Goal: Information Seeking & Learning: Learn about a topic

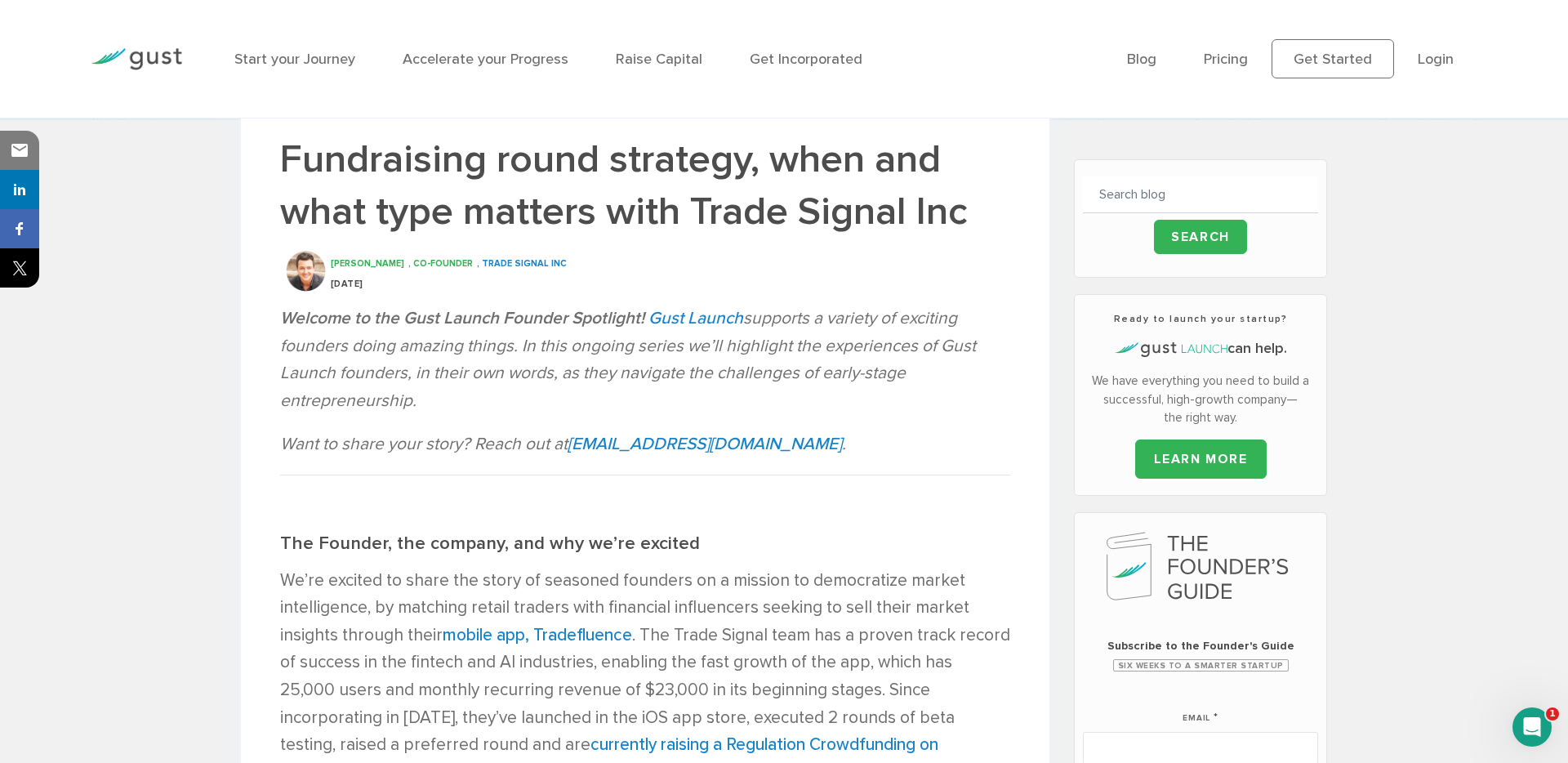
scroll to position [440, 0]
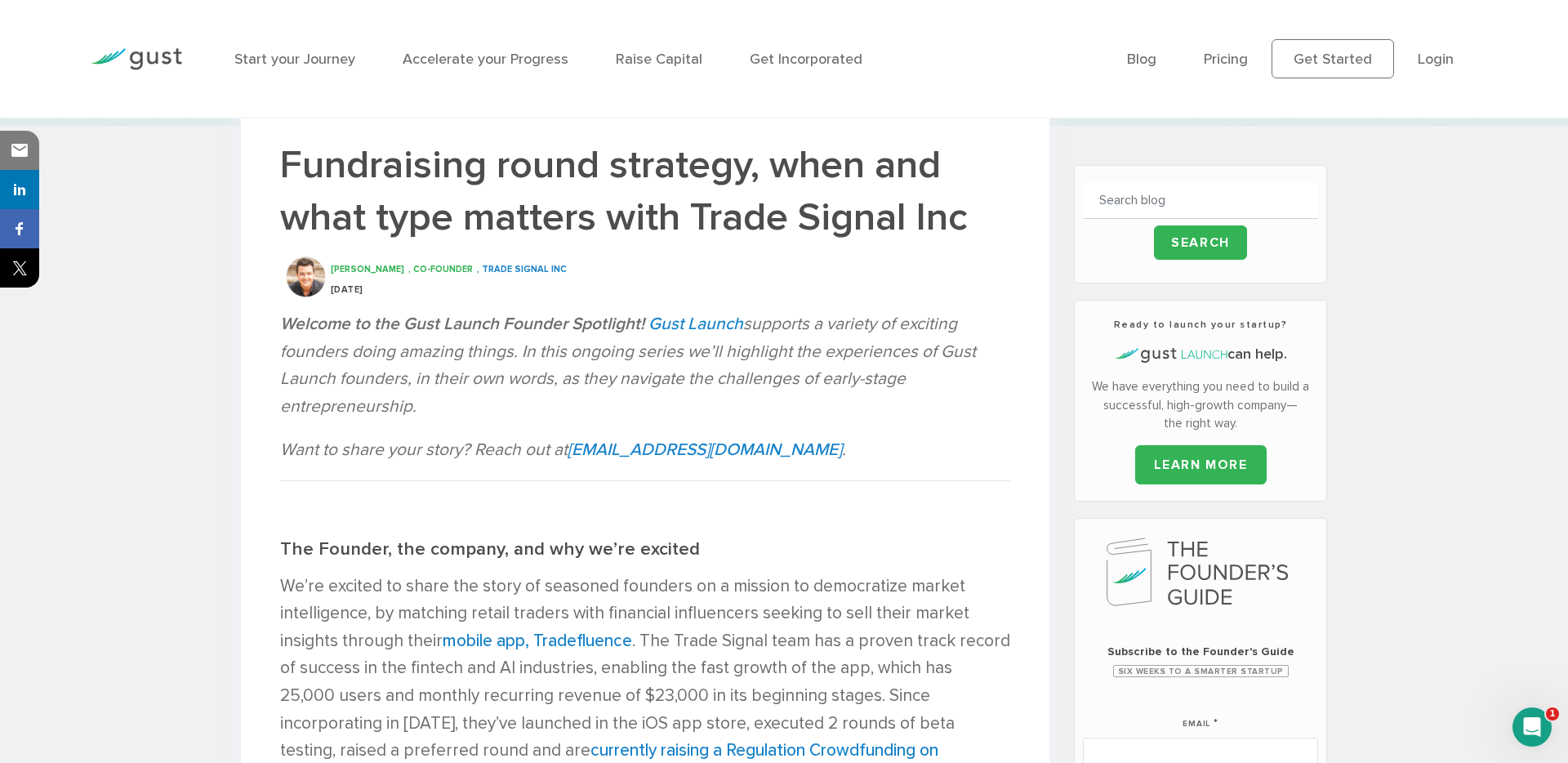
click at [596, 183] on h1 "Fundraising round strategy, when and what type matters with Trade Signal Inc" at bounding box center [646, 191] width 730 height 105
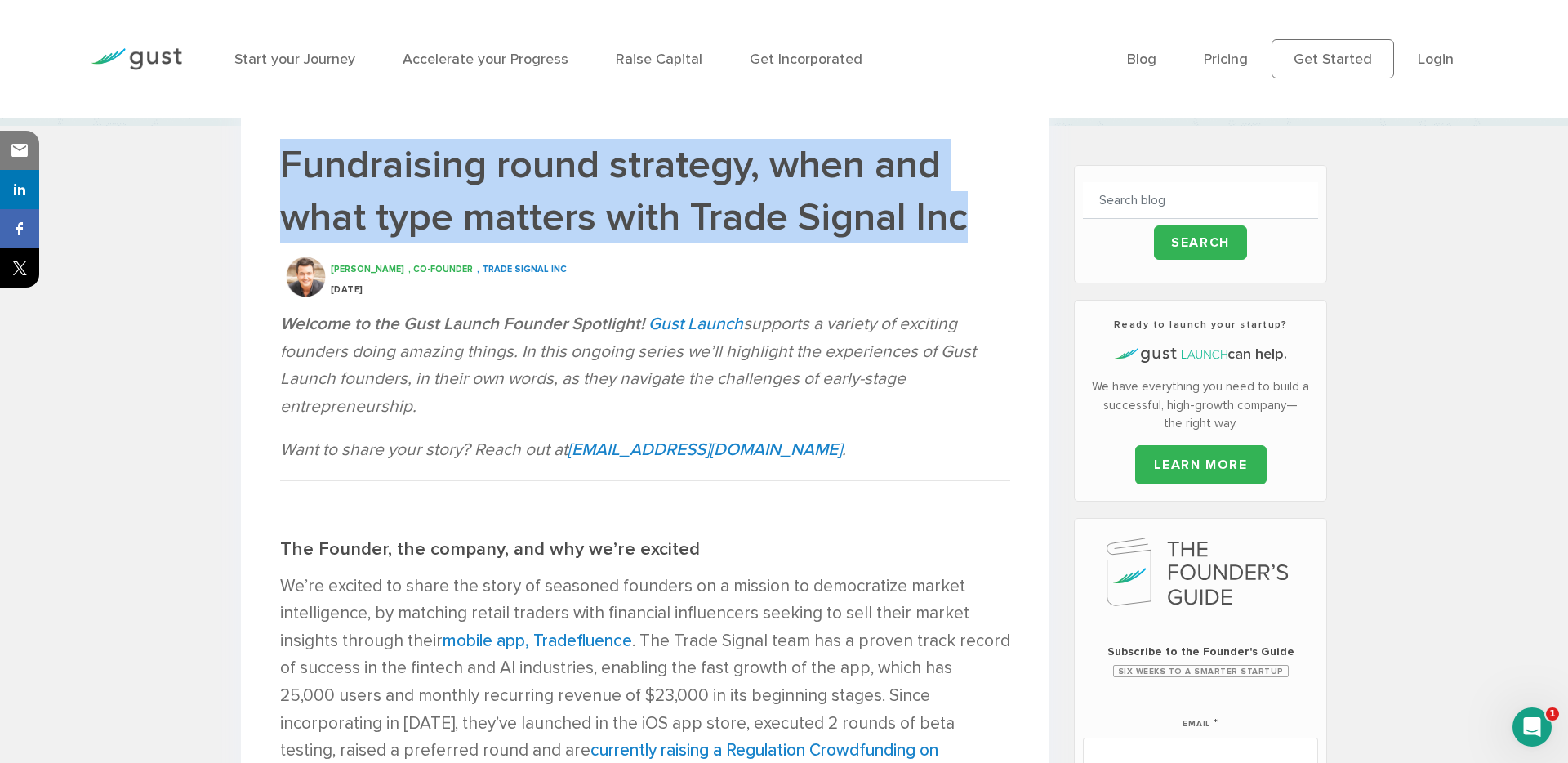
click at [596, 183] on h1 "Fundraising round strategy, when and what type matters with Trade Signal Inc" at bounding box center [646, 191] width 730 height 105
click at [701, 222] on h1 "Fundraising round strategy, when and what type matters with Trade Signal Inc" at bounding box center [646, 191] width 730 height 105
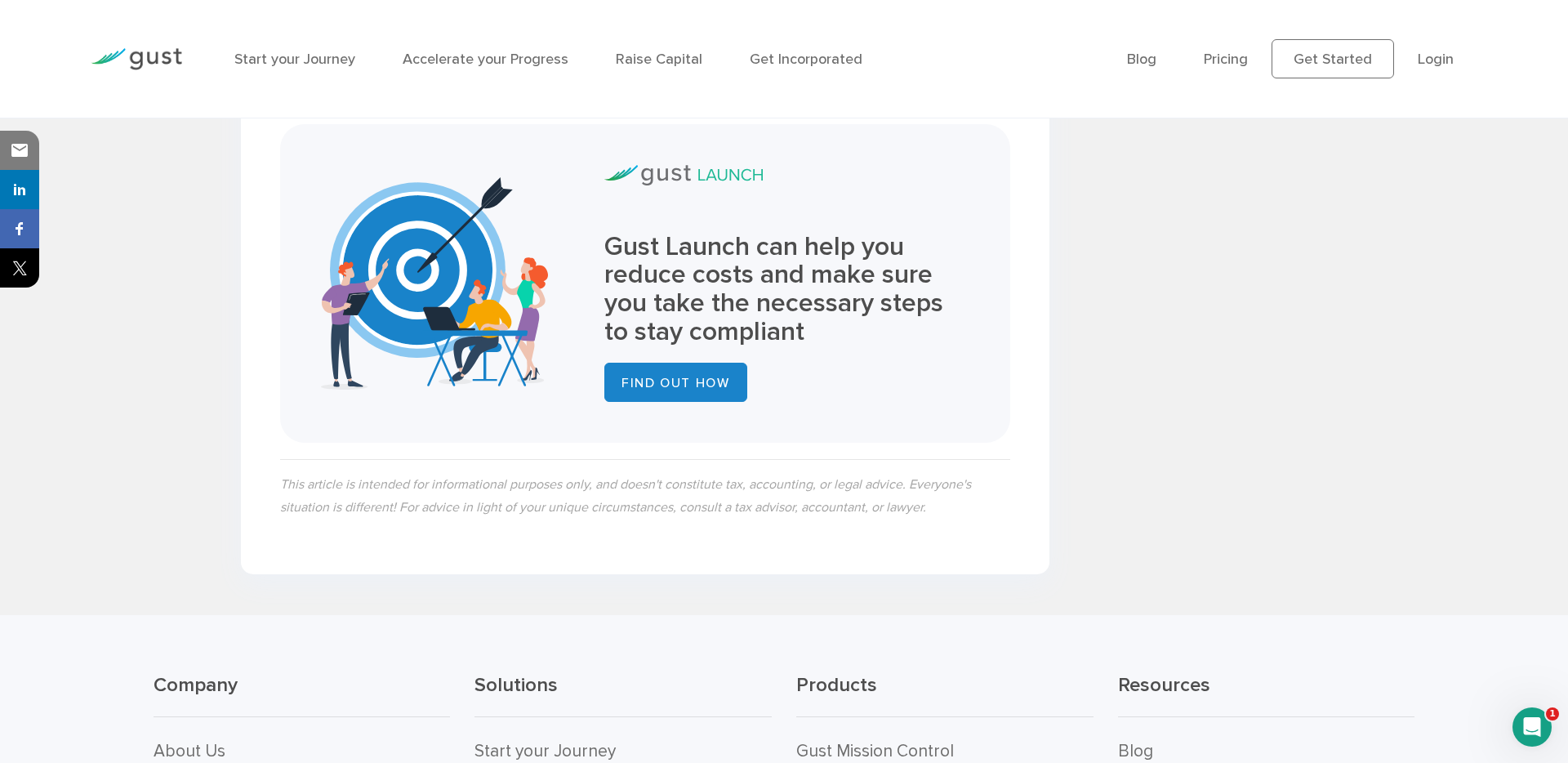
scroll to position [2509, 0]
click at [707, 474] on p "This article is intended for informational purposes only, and doesn't constitut…" at bounding box center [646, 497] width 730 height 46
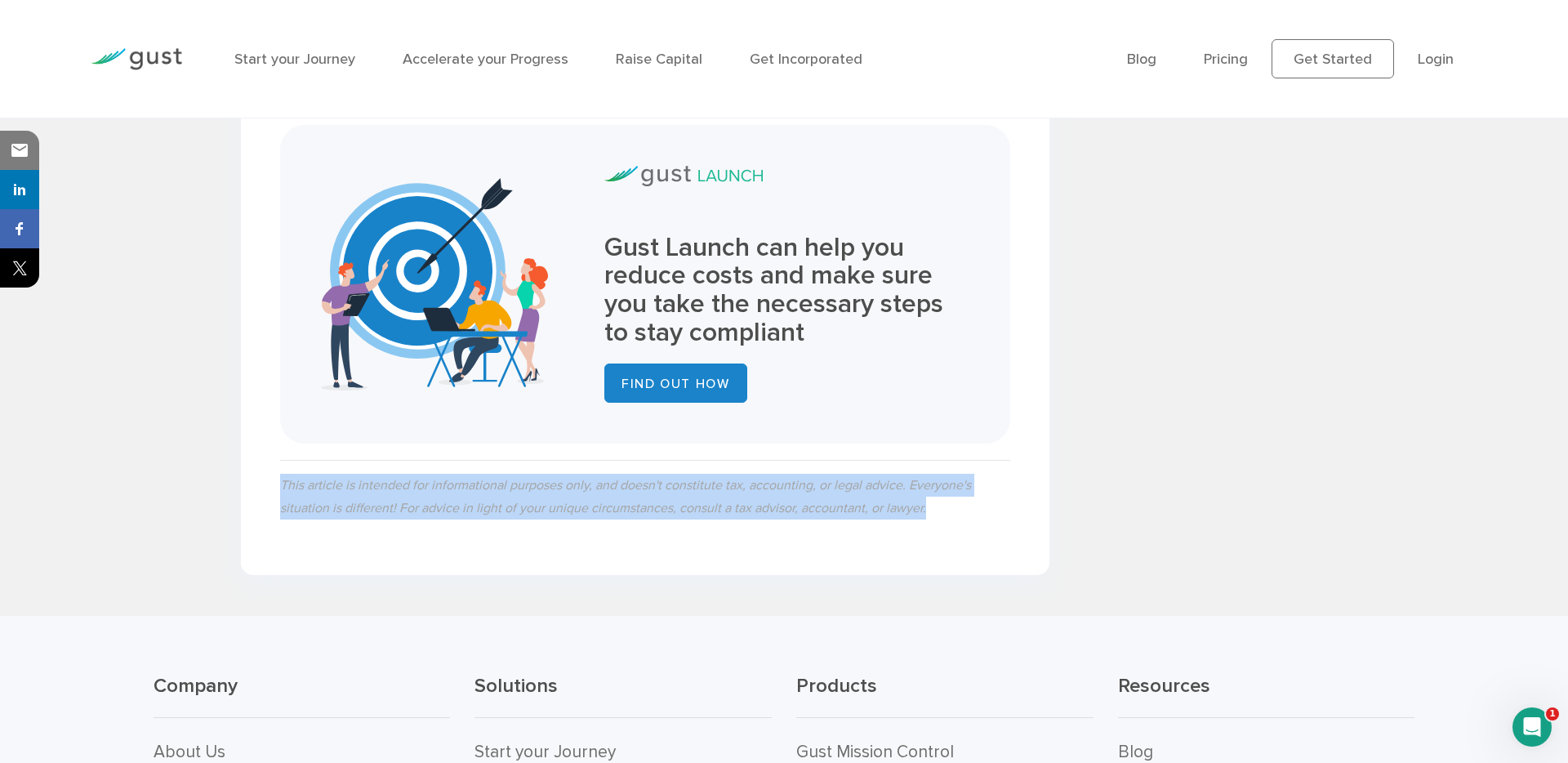
click at [707, 474] on p "This article is intended for informational purposes only, and doesn't constitut…" at bounding box center [646, 497] width 730 height 46
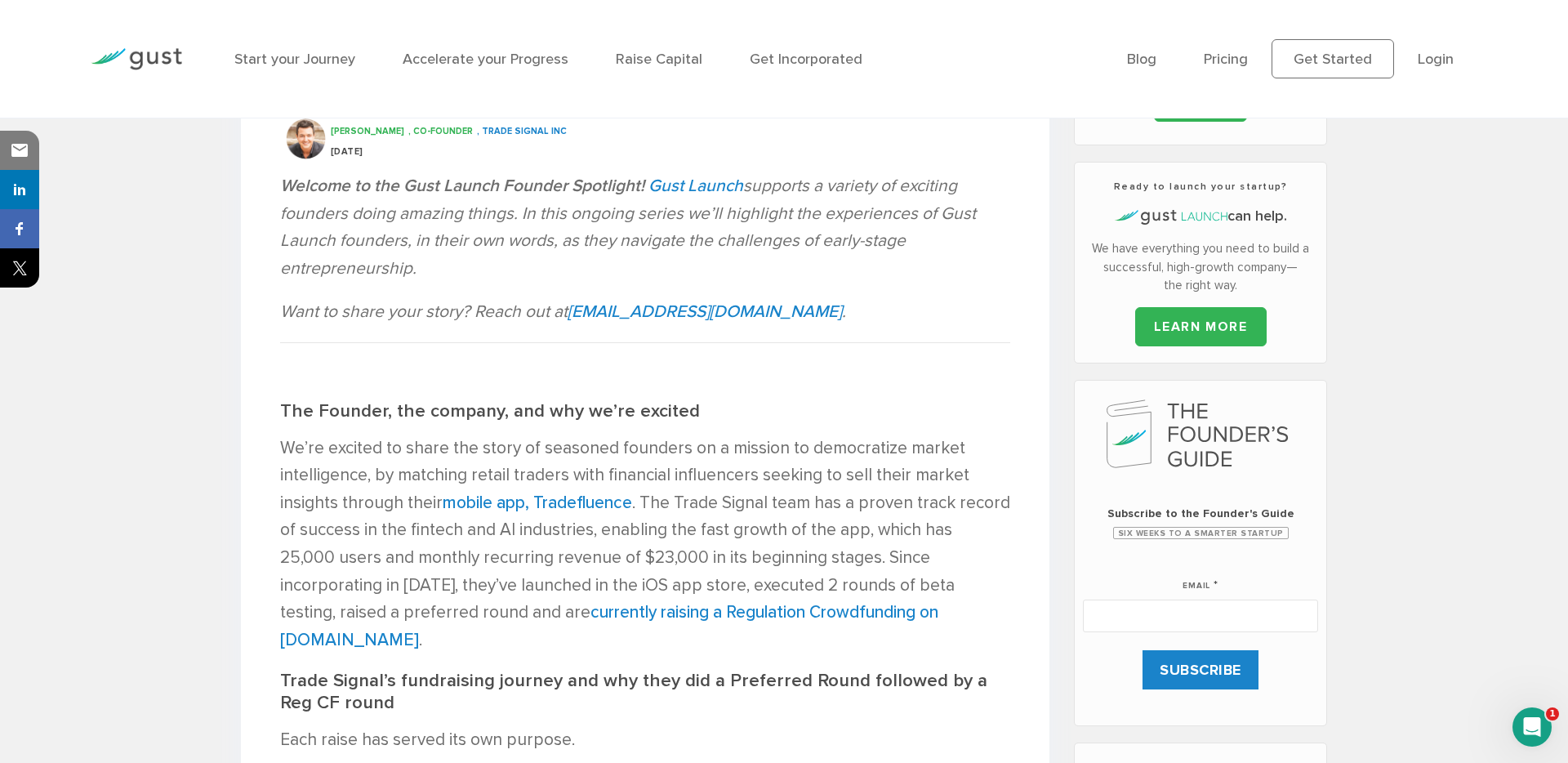
scroll to position [558, 0]
